Goal: Task Accomplishment & Management: Manage account settings

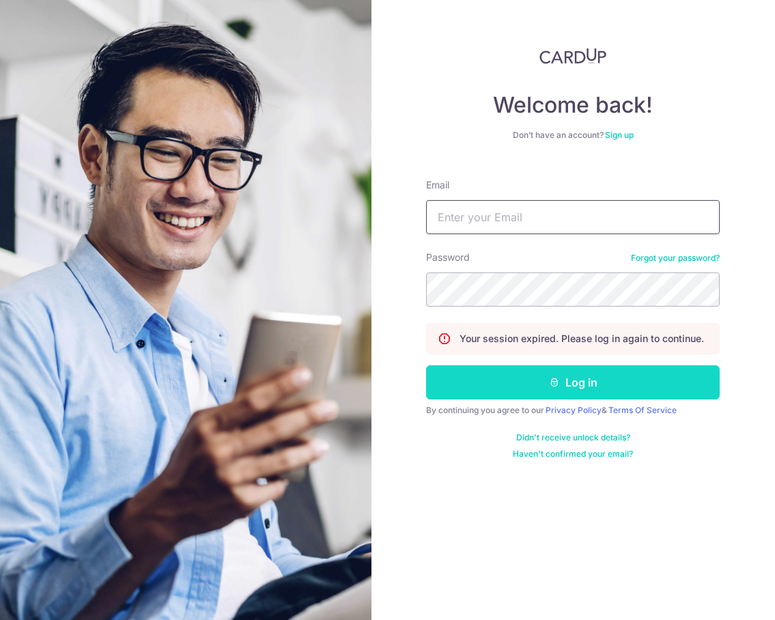
type input "[EMAIL_ADDRESS][DOMAIN_NAME]"
click at [556, 379] on icon "submit" at bounding box center [554, 382] width 11 height 11
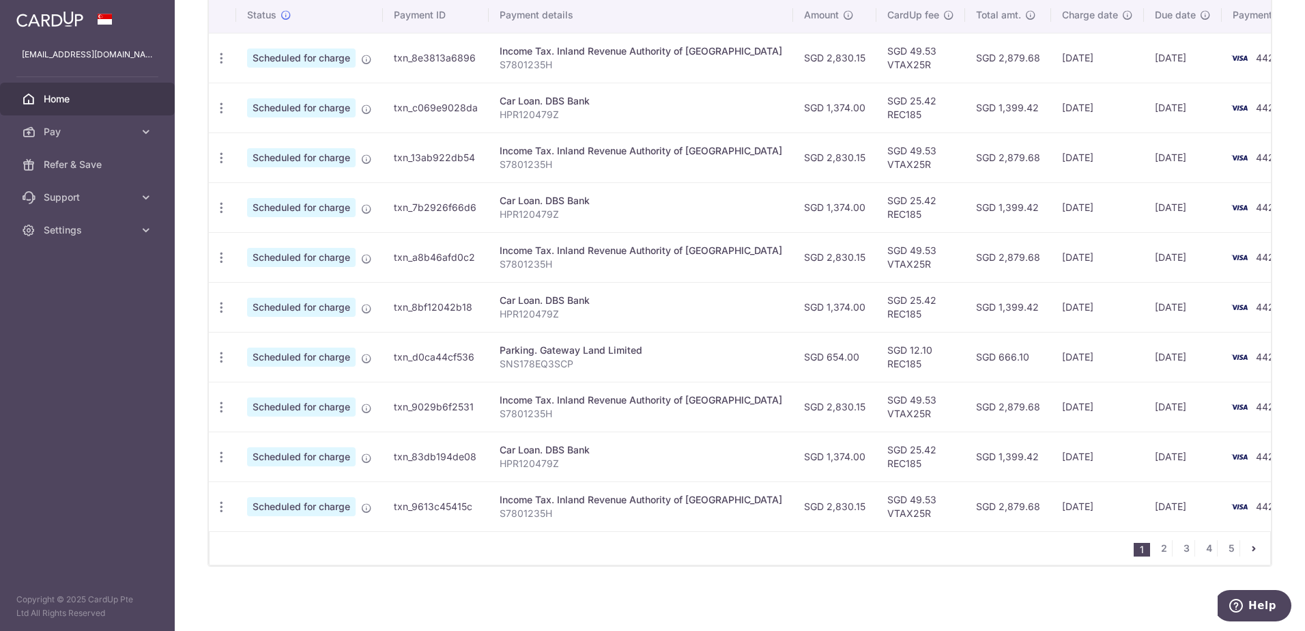
scroll to position [432, 0]
click at [774, 552] on link "2" at bounding box center [1164, 548] width 16 height 16
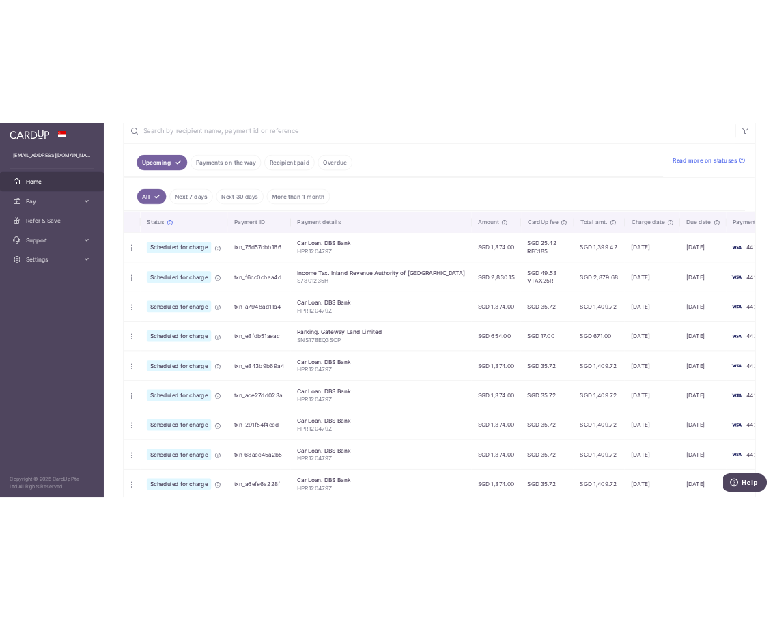
scroll to position [341, 0]
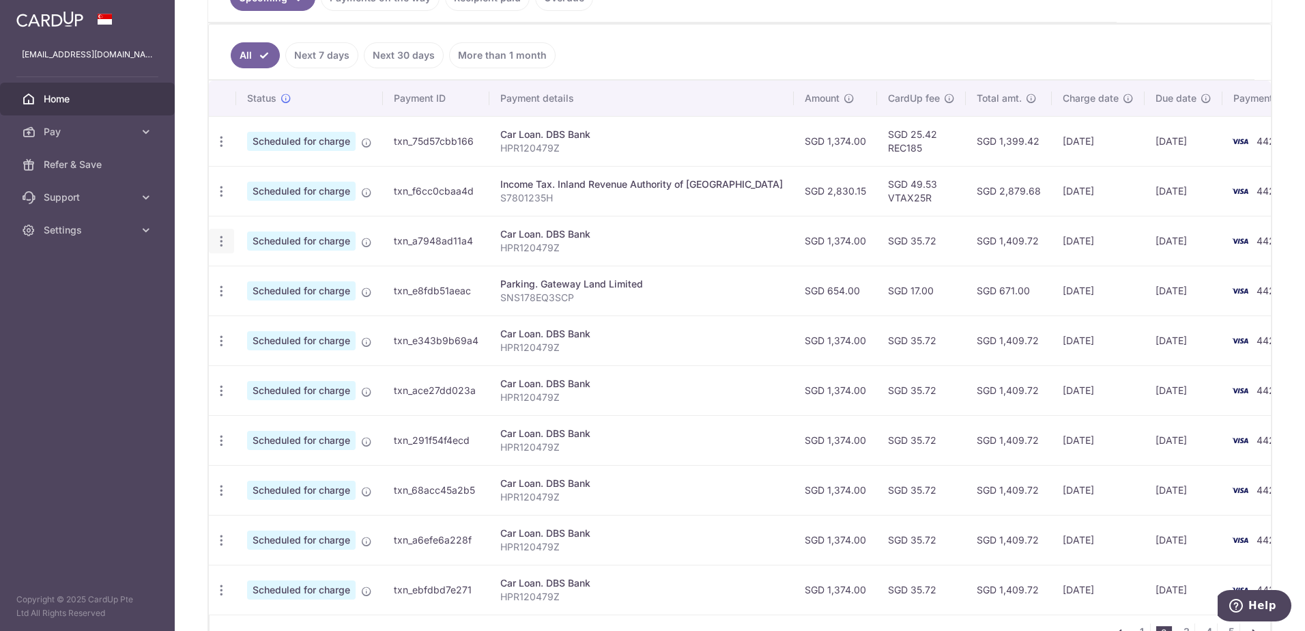
click at [221, 239] on icon "button" at bounding box center [221, 241] width 14 height 14
click at [281, 277] on span "Update payment" at bounding box center [294, 278] width 93 height 16
radio input "true"
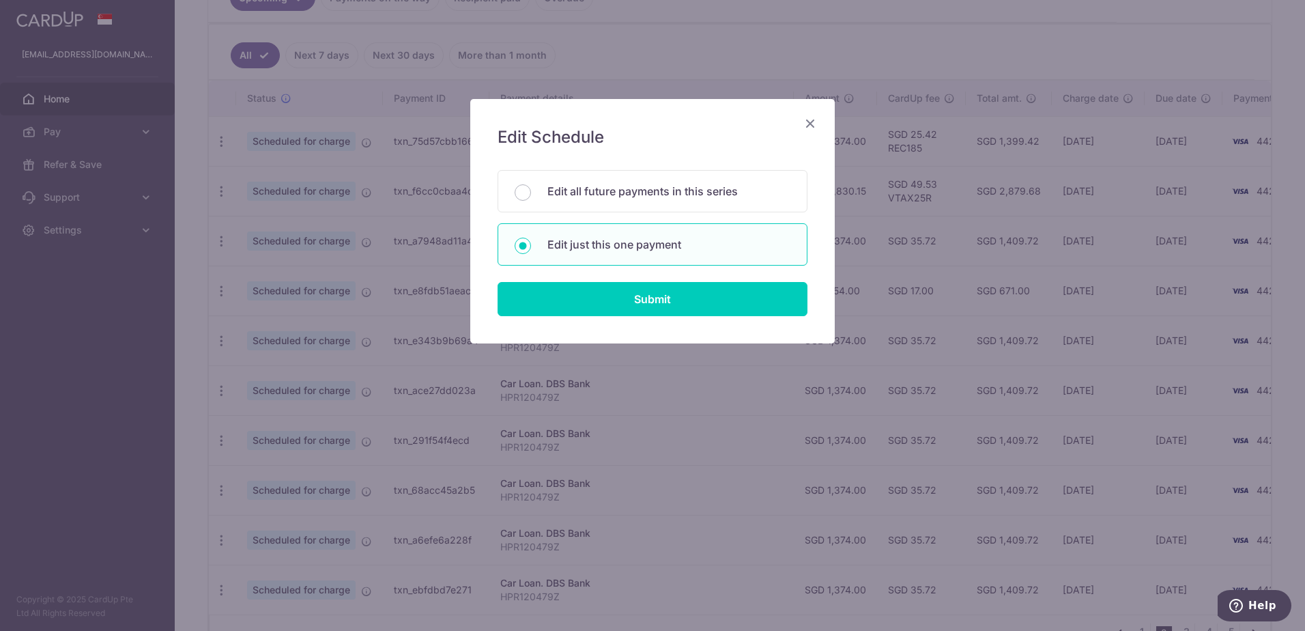
click at [774, 124] on icon "Close" at bounding box center [810, 123] width 16 height 17
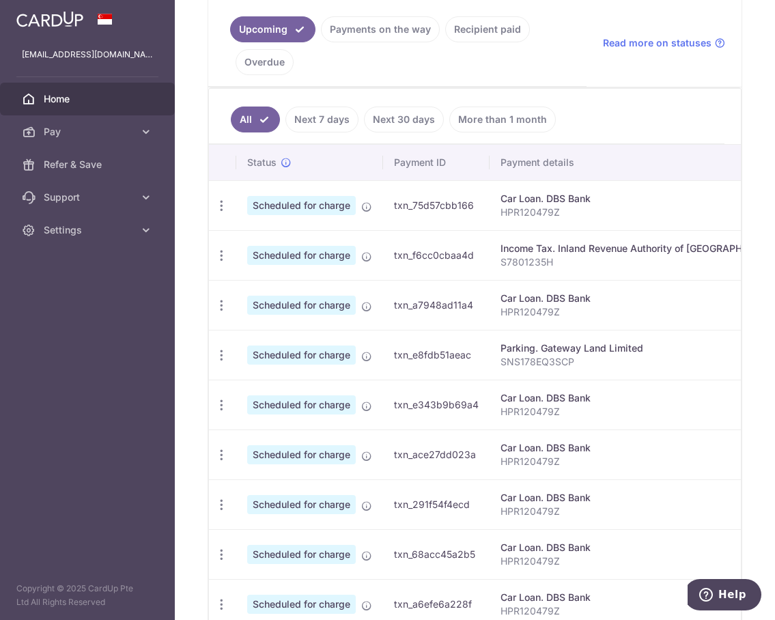
scroll to position [373, 0]
